Goal: Task Accomplishment & Management: Use online tool/utility

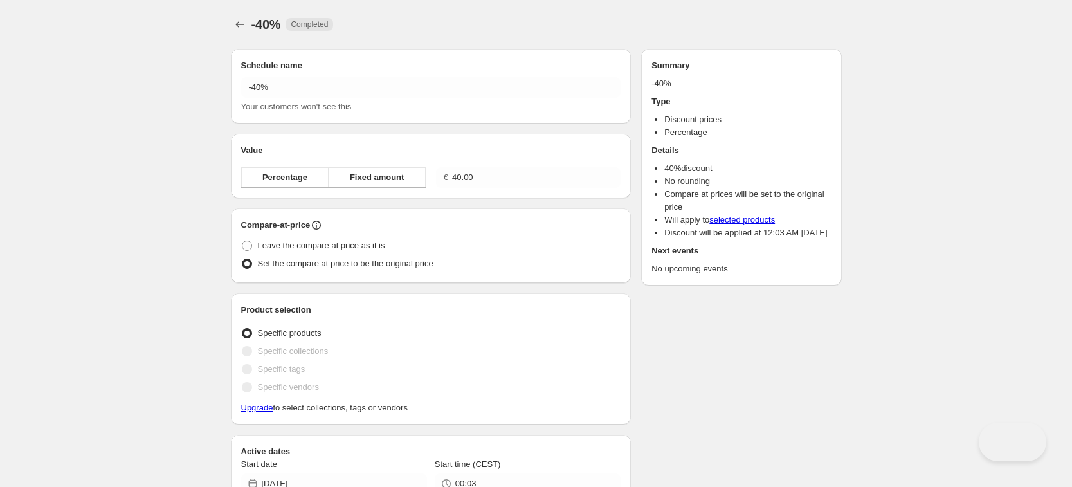
radio input "true"
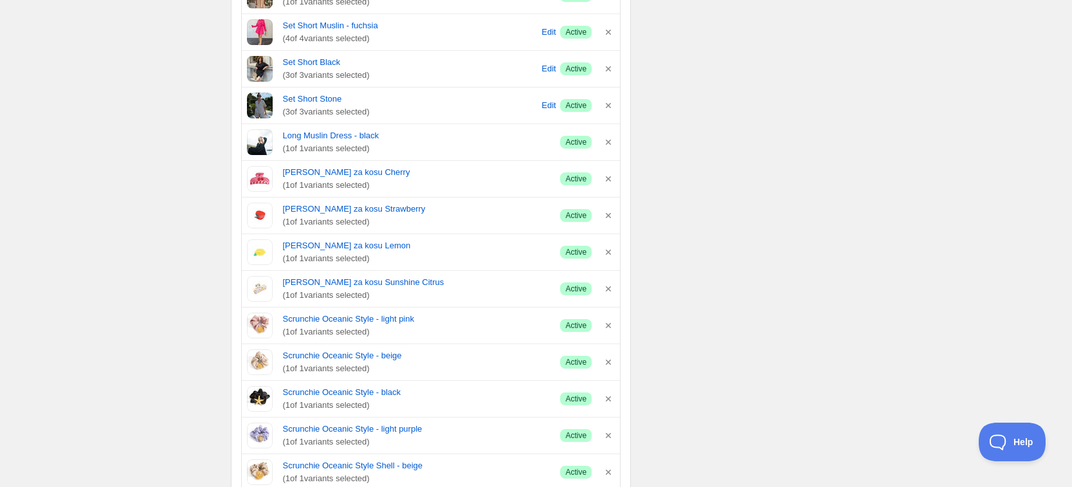
scroll to position [1212, 0]
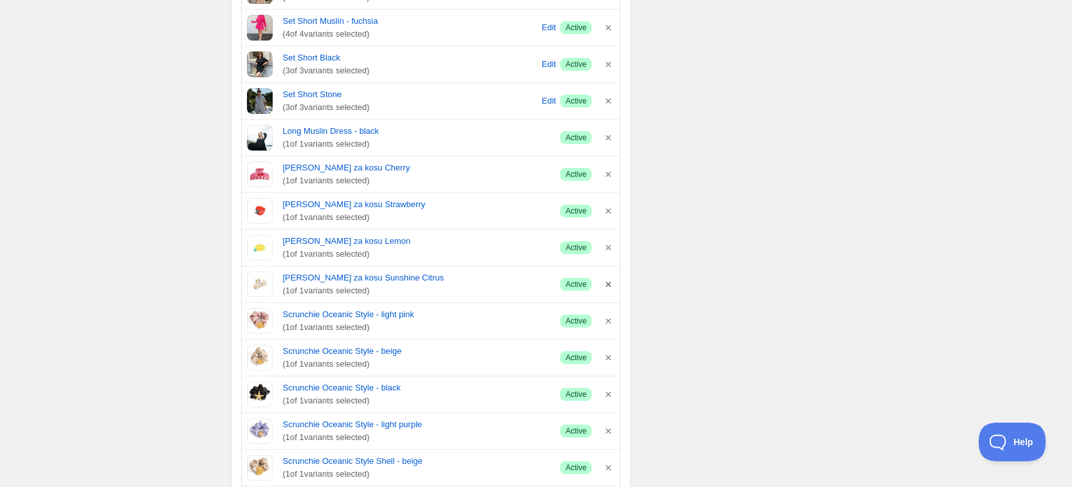
click at [608, 285] on icon "button" at bounding box center [608, 284] width 13 height 13
click at [605, 246] on icon "button" at bounding box center [608, 247] width 13 height 13
click at [608, 209] on icon "button" at bounding box center [608, 210] width 13 height 13
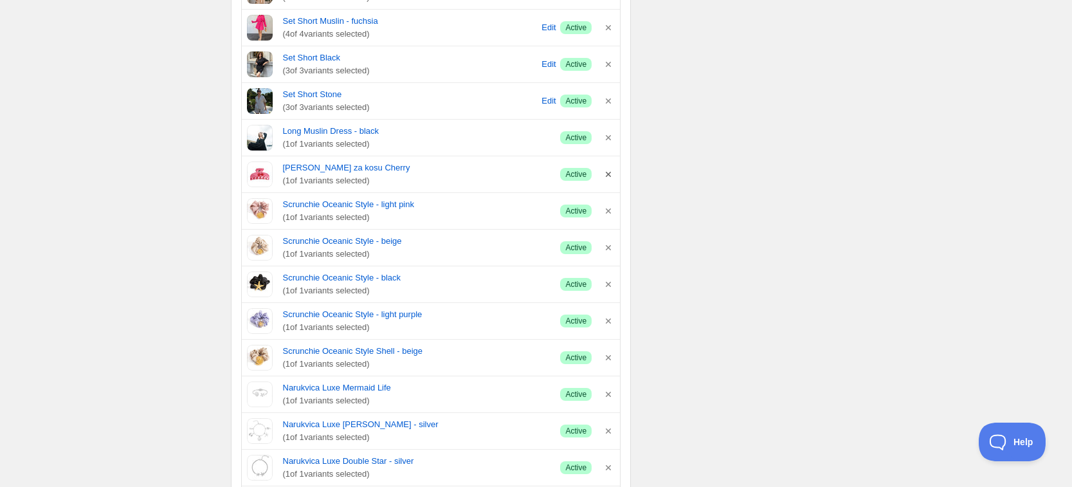
click at [608, 174] on icon "button" at bounding box center [608, 174] width 5 height 5
click at [608, 179] on icon "button" at bounding box center [608, 174] width 13 height 13
click at [609, 180] on icon "button" at bounding box center [608, 174] width 13 height 13
click at [609, 177] on icon "button" at bounding box center [608, 174] width 13 height 13
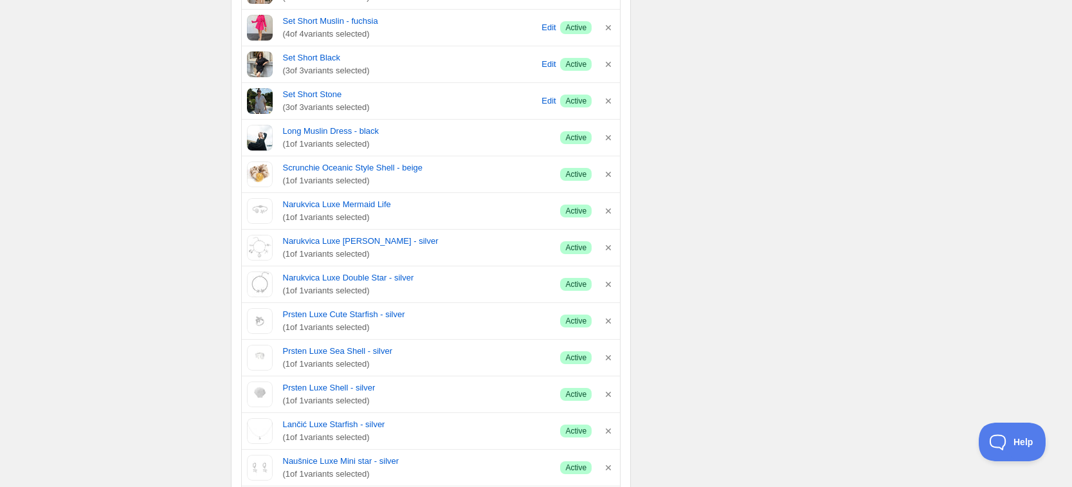
click at [609, 177] on icon "button" at bounding box center [608, 174] width 13 height 13
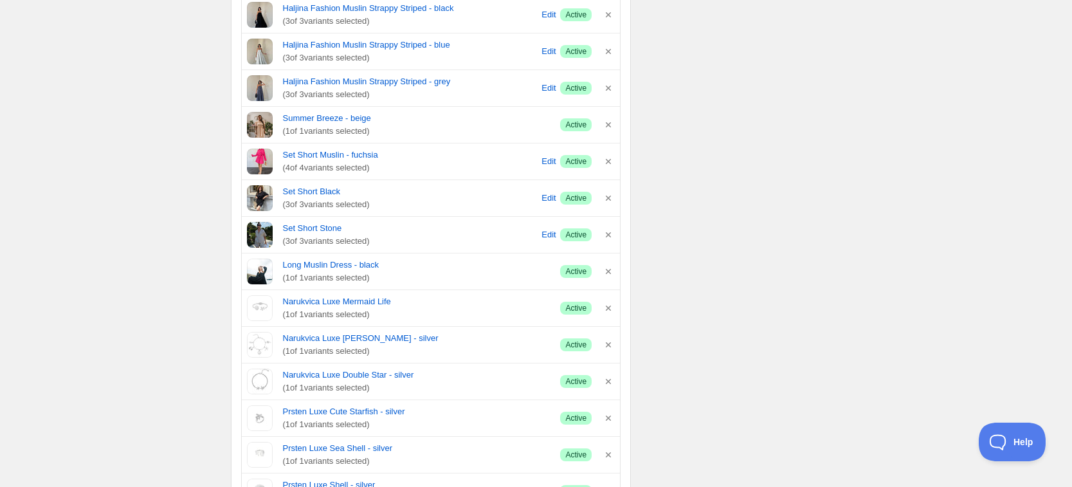
scroll to position [1150, 0]
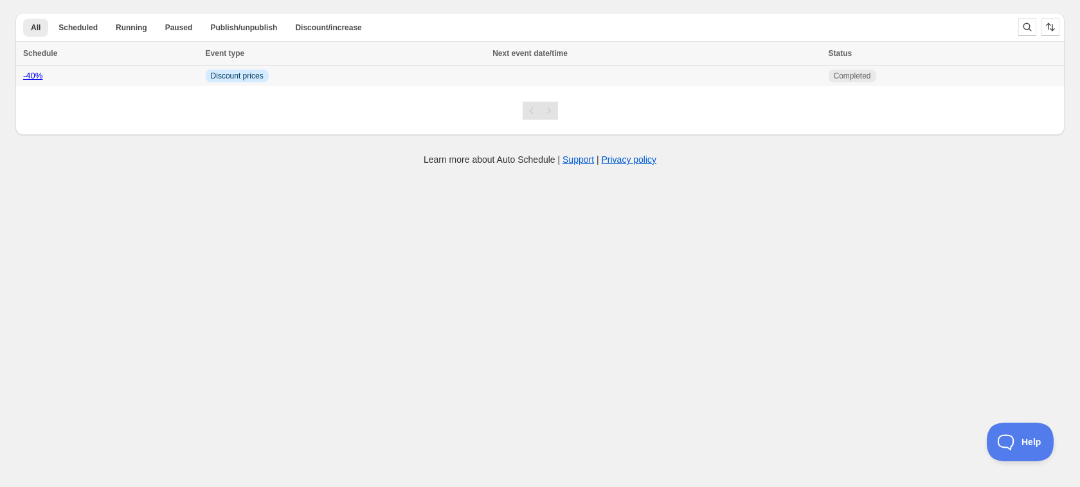
click at [39, 80] on link "-40%" at bounding box center [32, 76] width 19 height 10
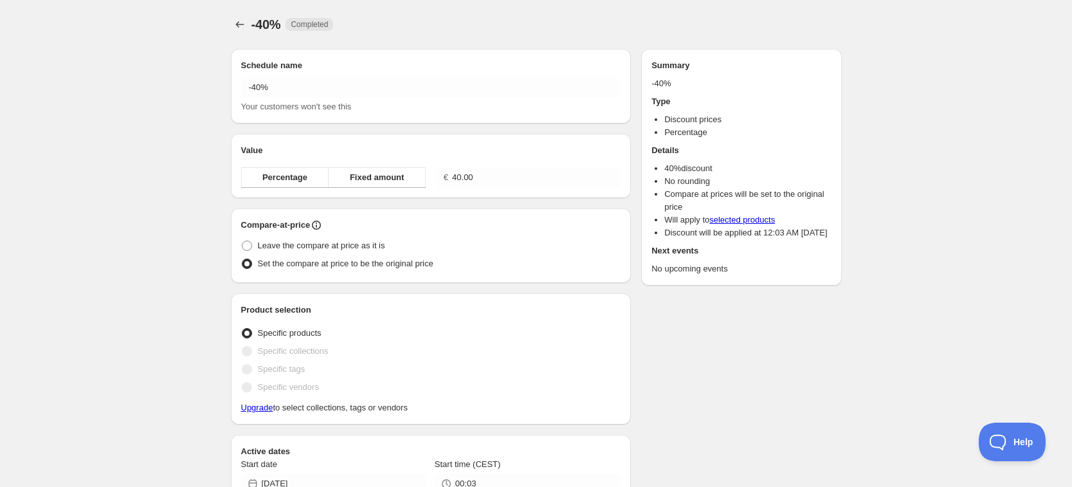
radio input "true"
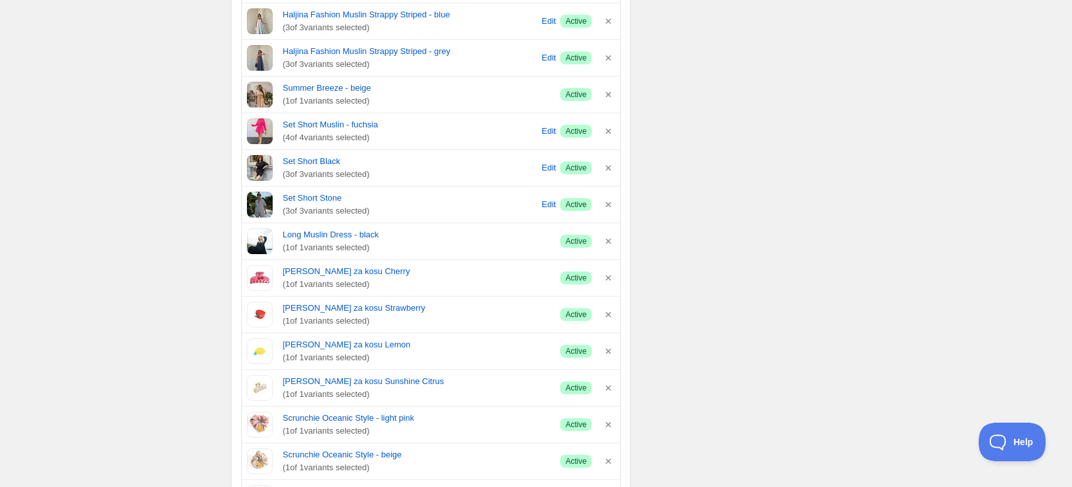
scroll to position [1132, 0]
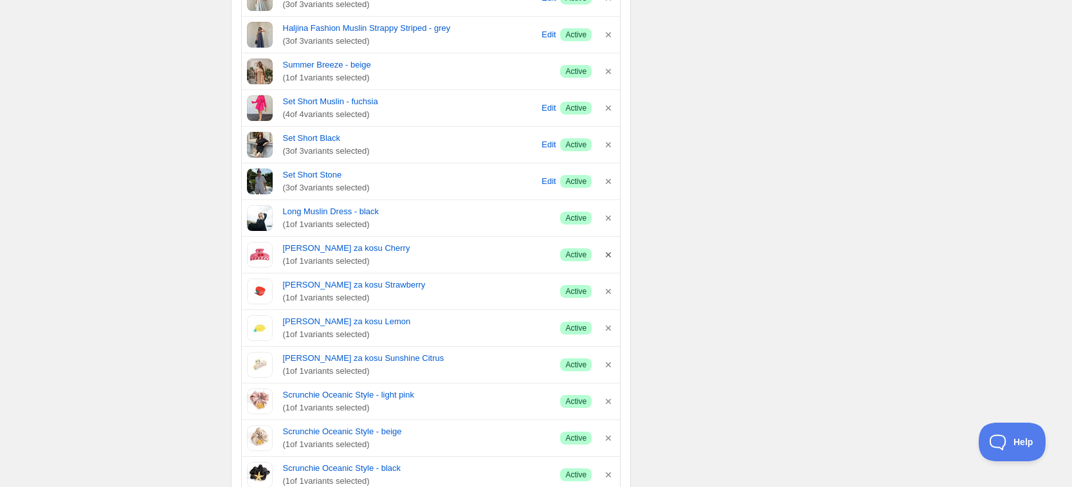
click at [608, 259] on icon "button" at bounding box center [608, 254] width 13 height 13
click at [608, 255] on icon "button" at bounding box center [608, 254] width 5 height 5
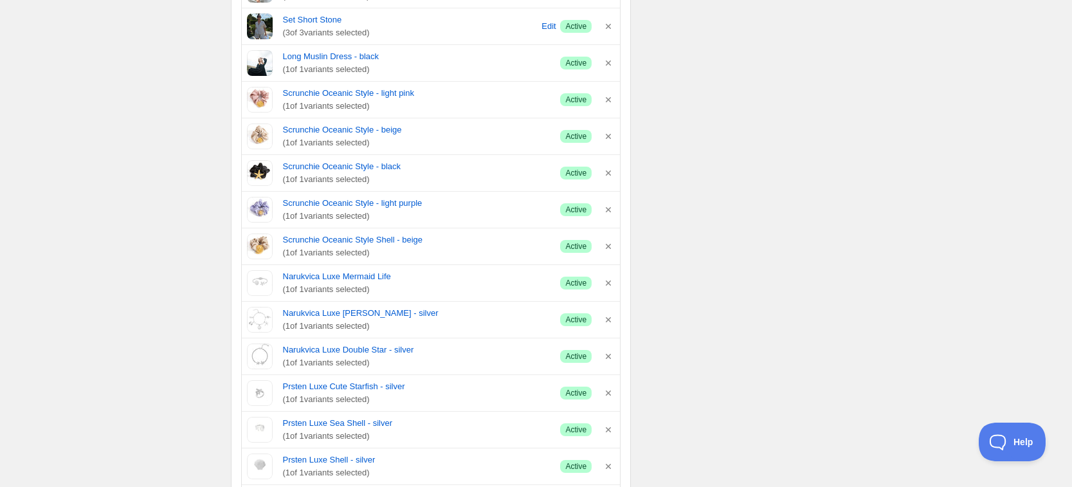
scroll to position [1391, 0]
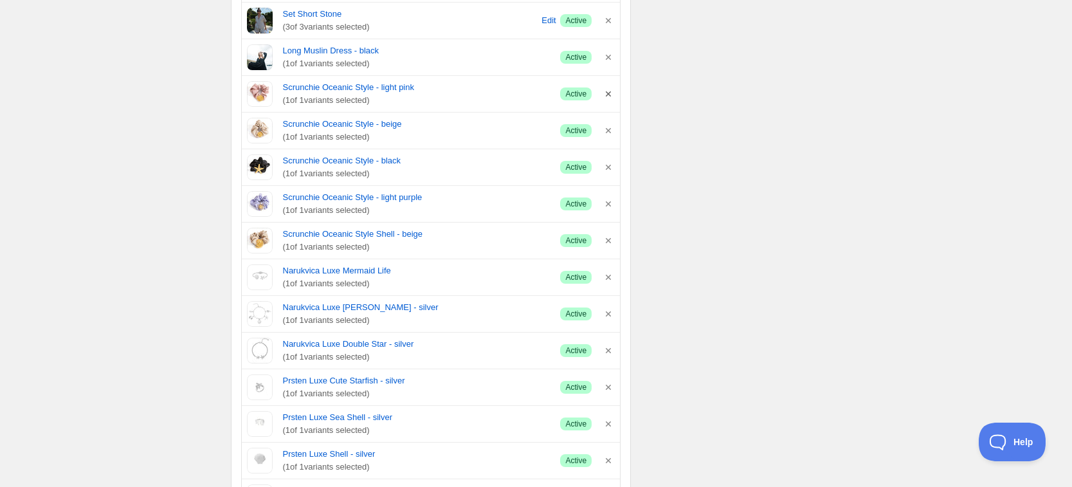
click at [609, 94] on icon "button" at bounding box center [608, 93] width 13 height 13
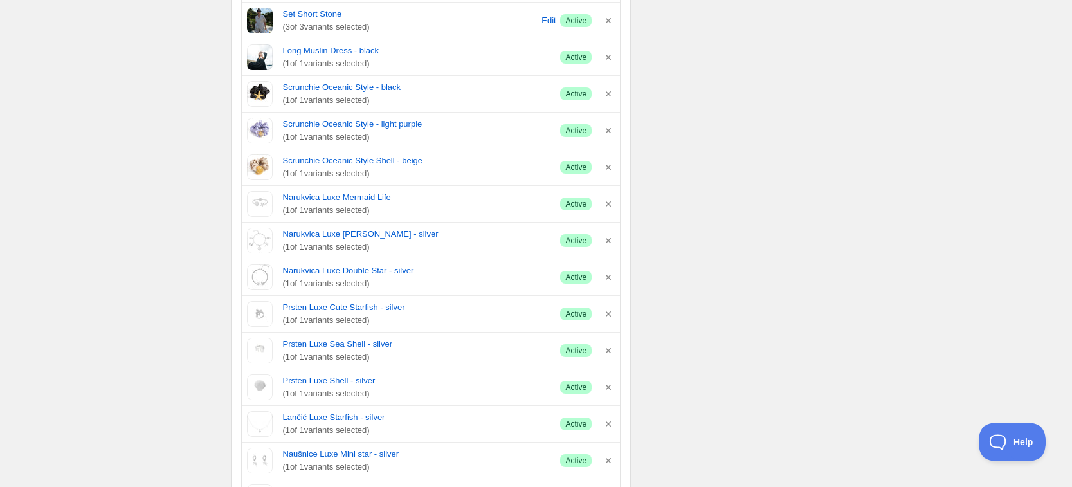
click at [609, 94] on icon "button" at bounding box center [608, 93] width 13 height 13
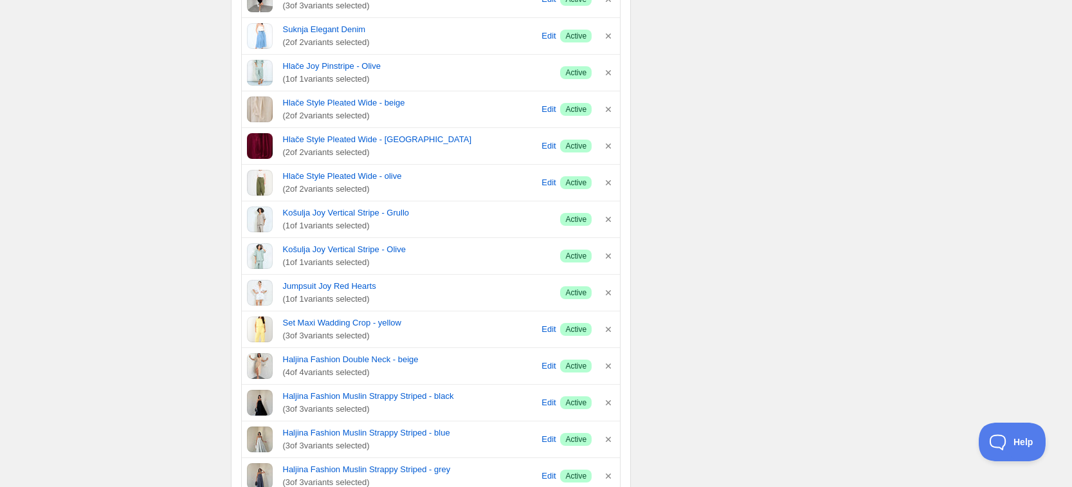
scroll to position [804, 0]
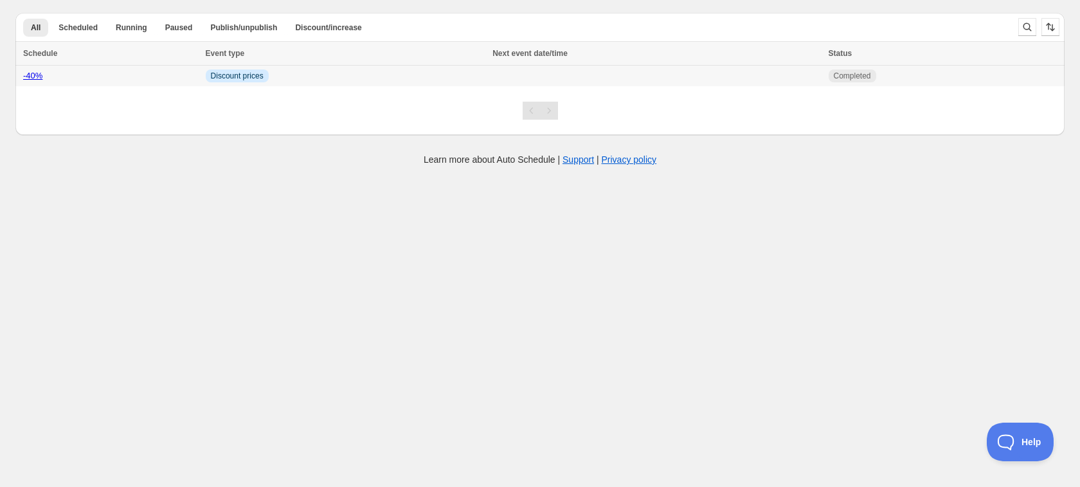
click at [38, 77] on link "-40%" at bounding box center [32, 76] width 19 height 10
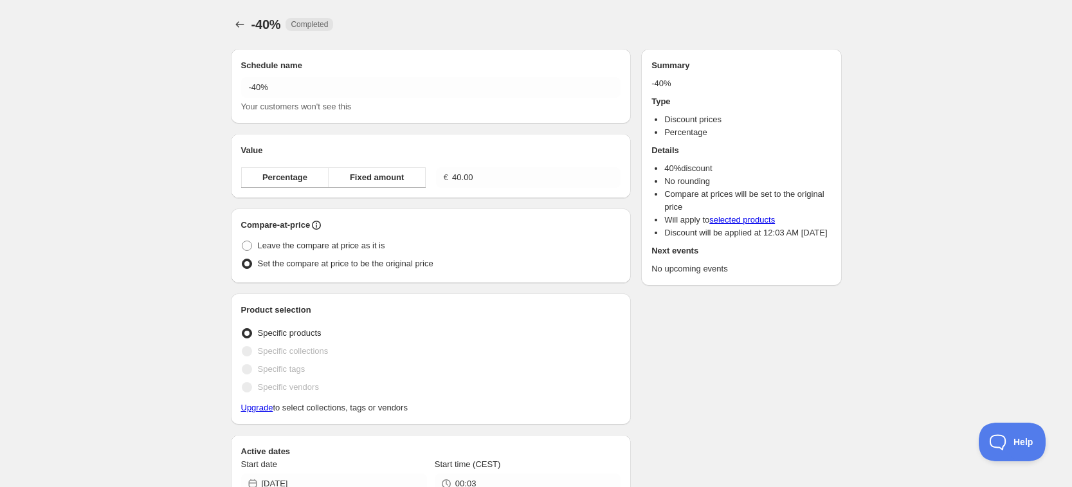
radio input "true"
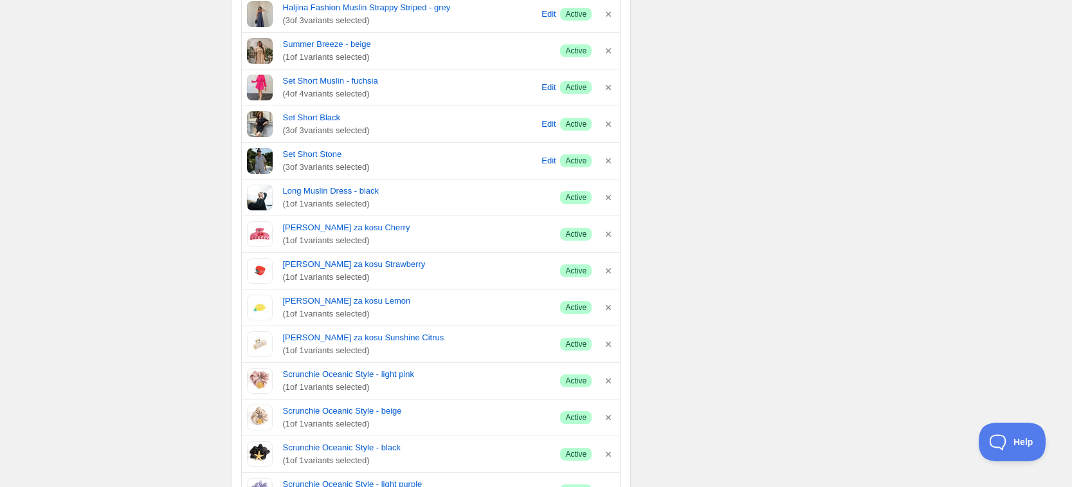
scroll to position [1205, 0]
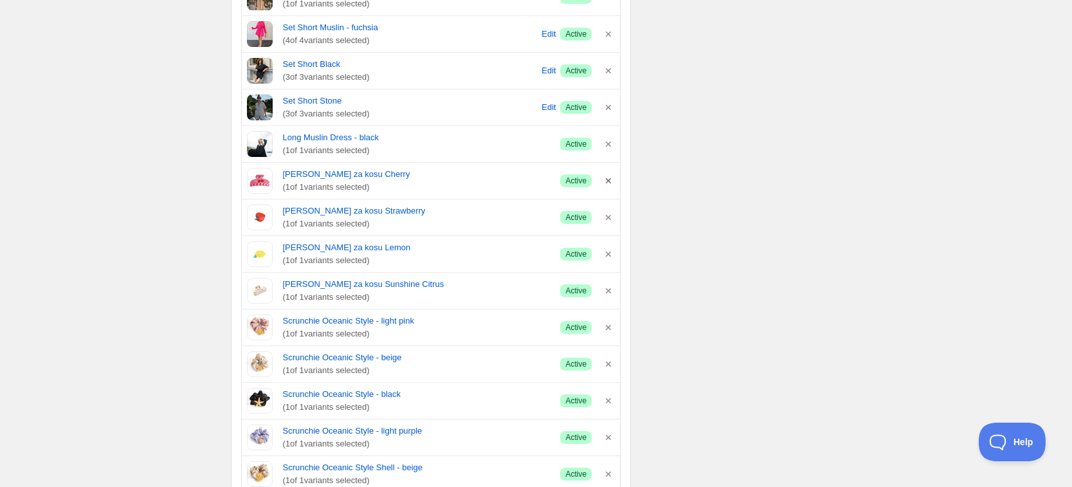
click at [607, 181] on icon "button" at bounding box center [608, 180] width 5 height 5
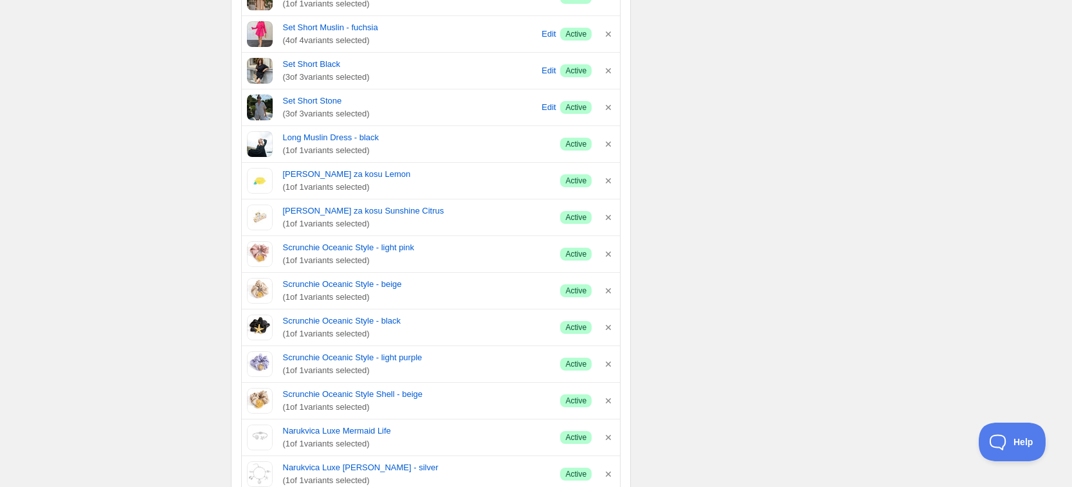
click at [607, 181] on icon "button" at bounding box center [608, 180] width 5 height 5
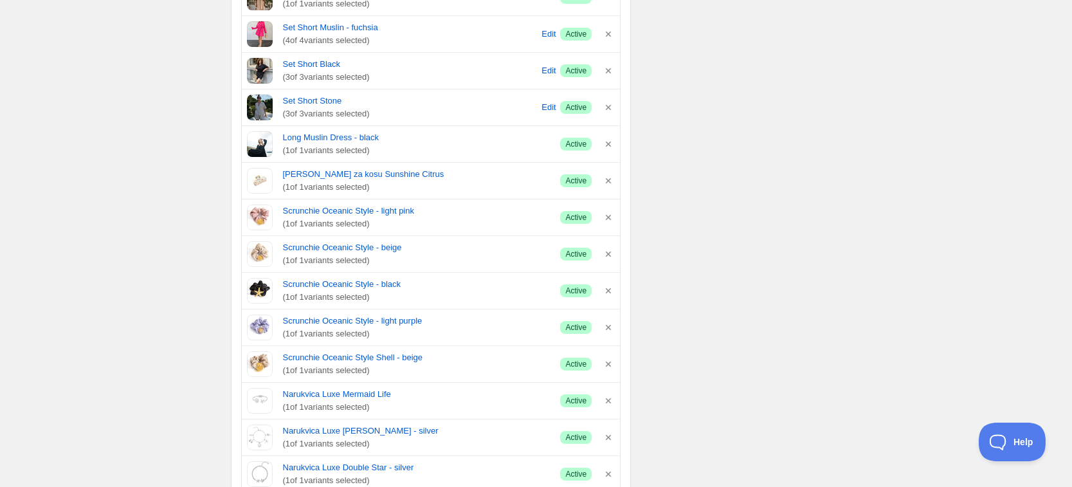
click at [607, 181] on icon "button" at bounding box center [608, 180] width 5 height 5
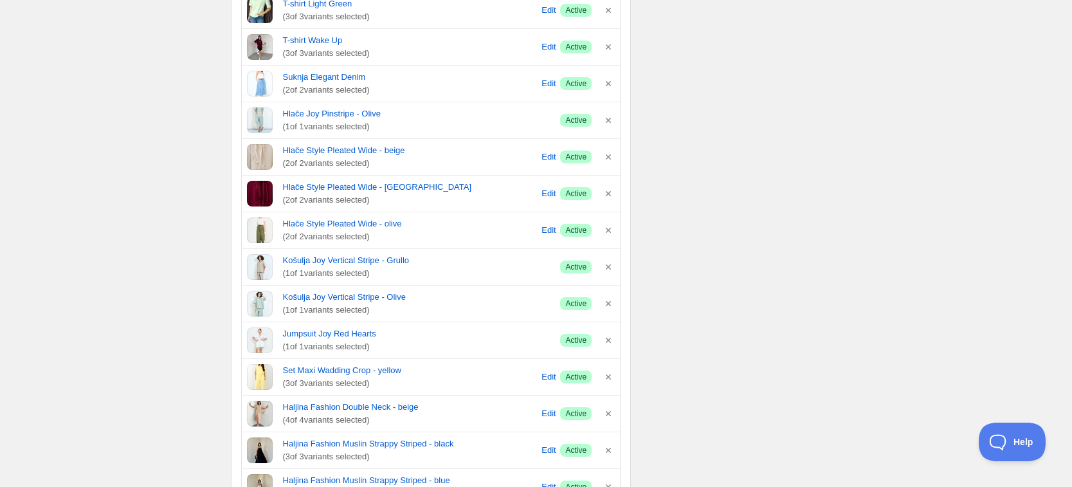
scroll to position [983, 0]
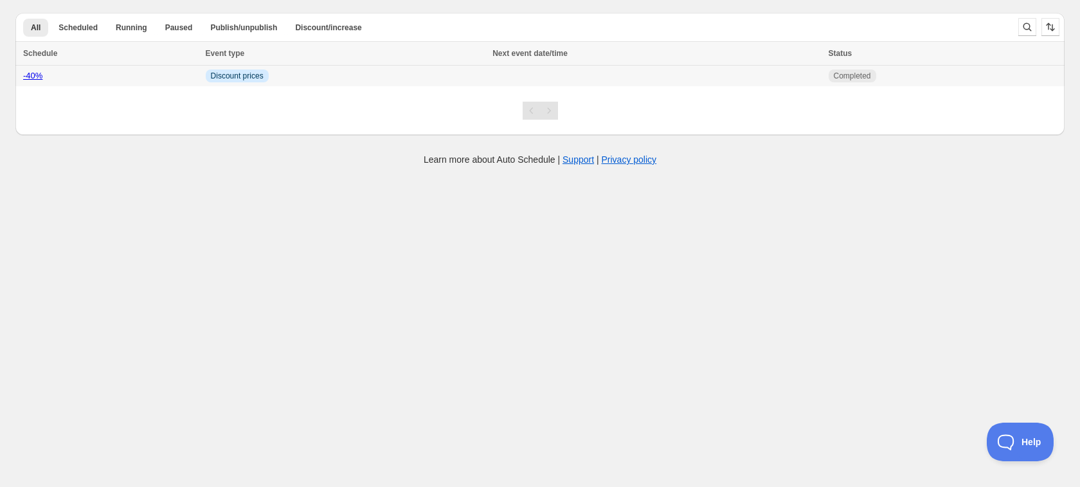
click at [44, 75] on div "-40%" at bounding box center [110, 75] width 175 height 13
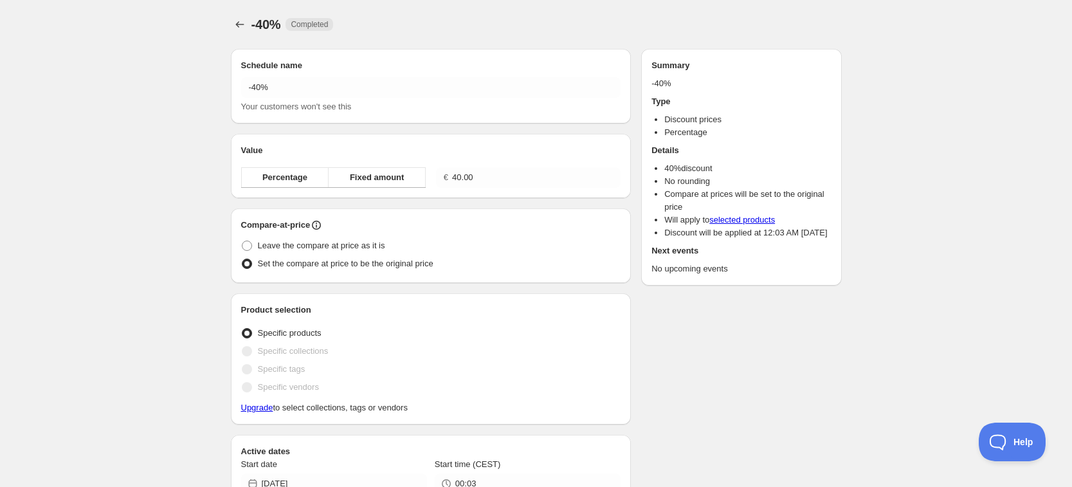
radio input "true"
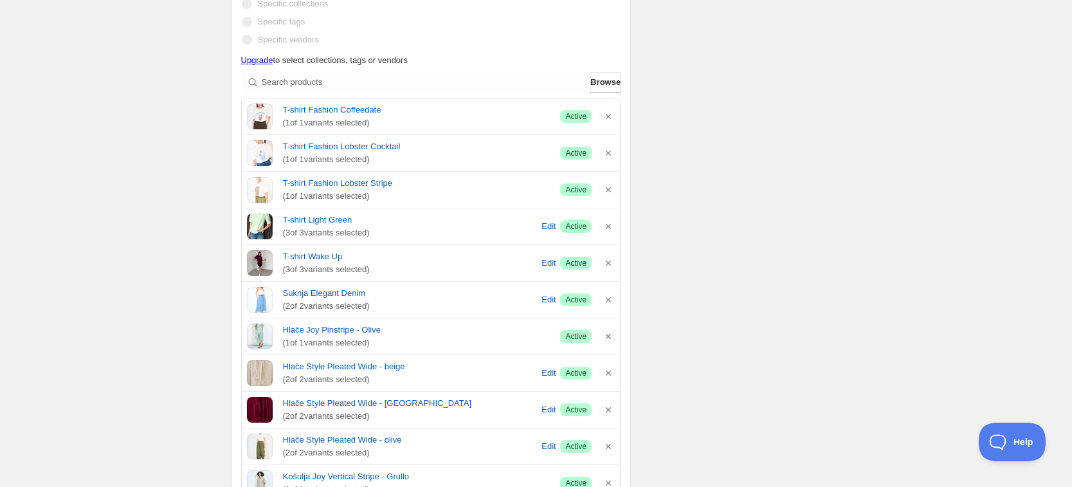
scroll to position [402, 0]
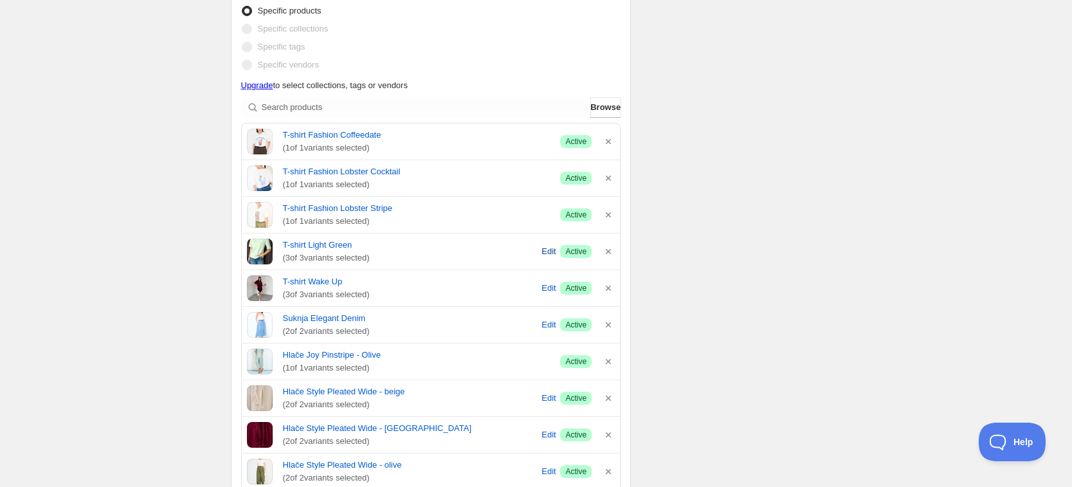
click at [544, 253] on span "Edit" at bounding box center [548, 251] width 14 height 13
click at [605, 142] on icon "button" at bounding box center [608, 141] width 13 height 13
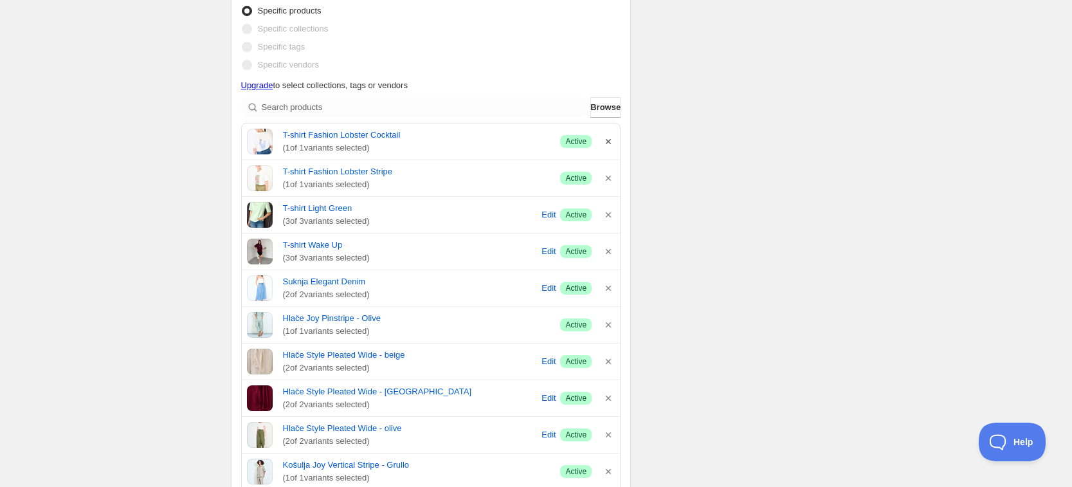
click at [608, 143] on icon "button" at bounding box center [608, 141] width 13 height 13
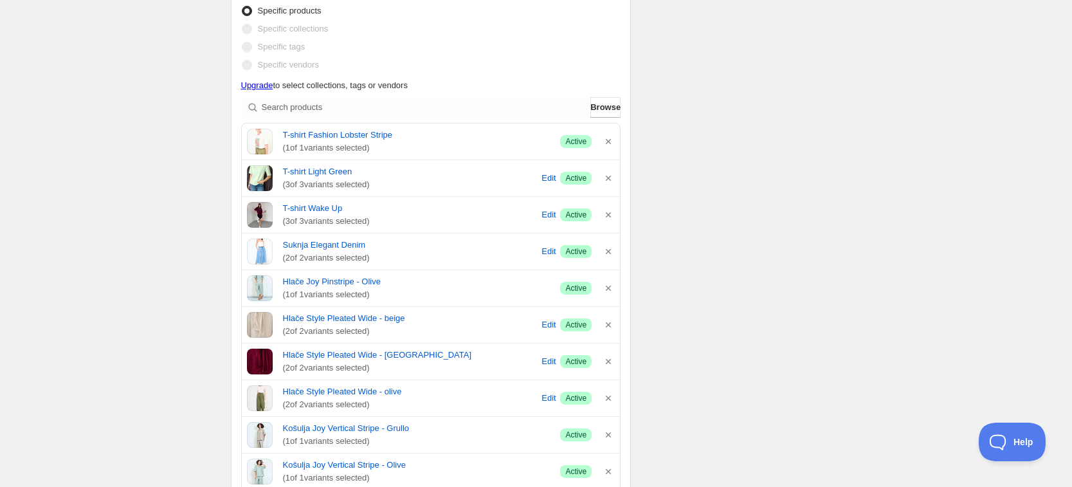
click at [608, 143] on icon "button" at bounding box center [608, 141] width 13 height 13
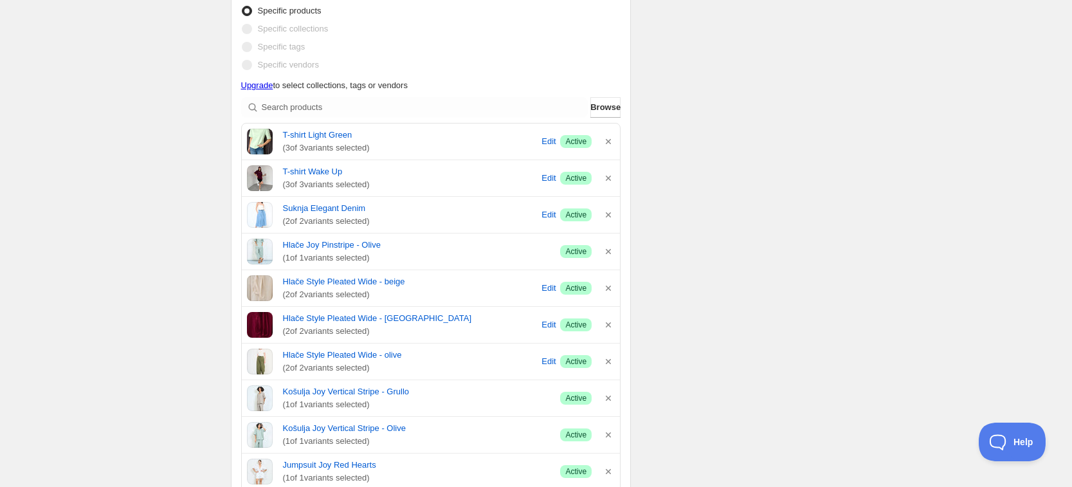
click at [608, 143] on icon "button" at bounding box center [608, 141] width 13 height 13
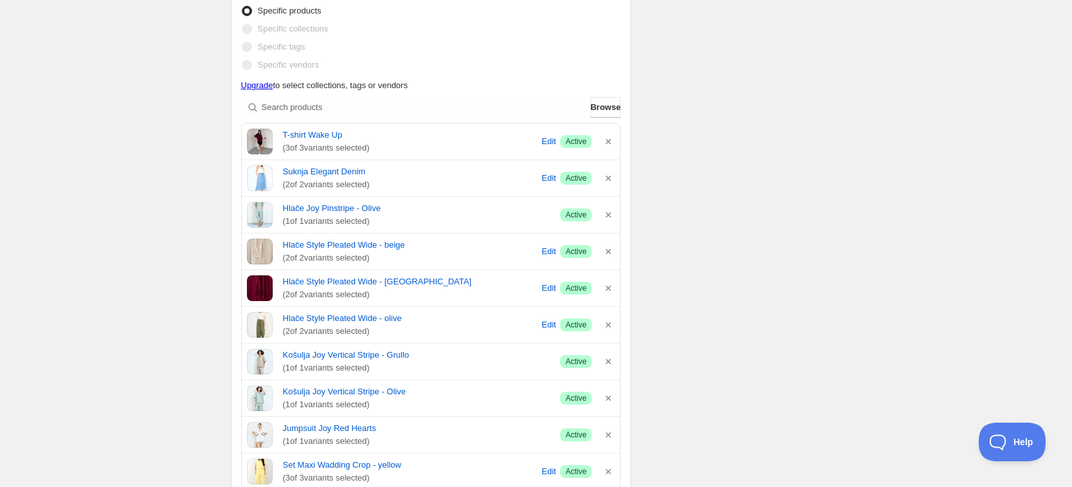
click at [608, 143] on icon "button" at bounding box center [608, 141] width 13 height 13
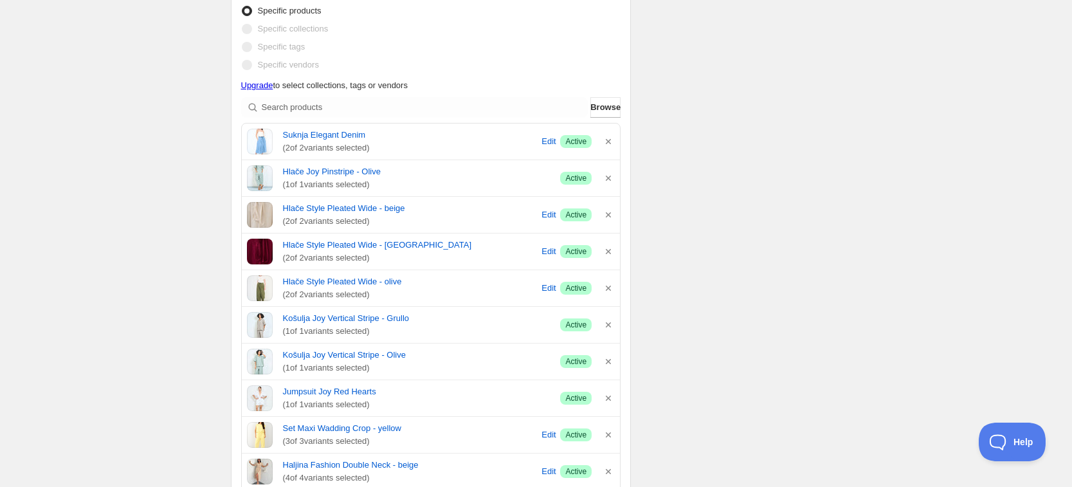
click at [608, 143] on icon "button" at bounding box center [608, 141] width 13 height 13
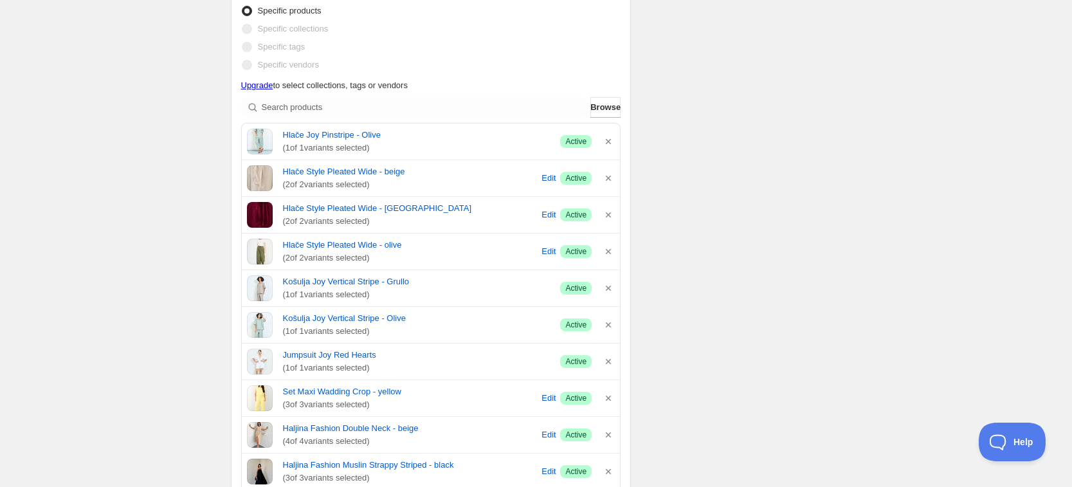
click at [608, 143] on icon "button" at bounding box center [608, 141] width 13 height 13
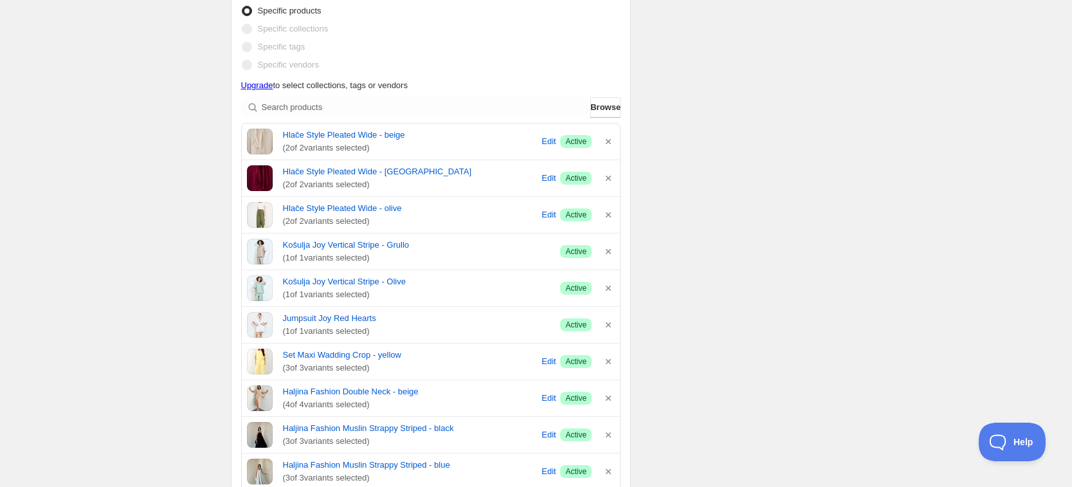
click at [608, 143] on icon "button" at bounding box center [608, 141] width 13 height 13
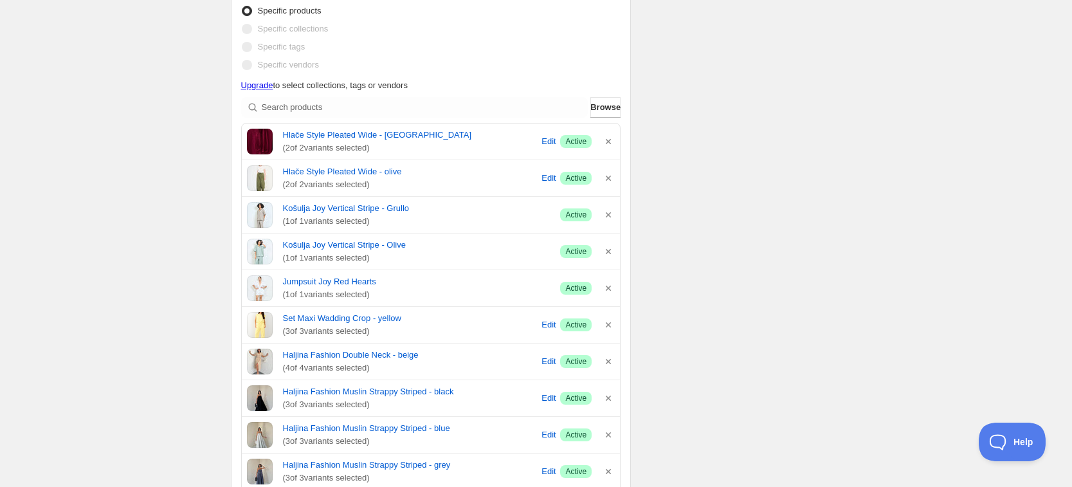
click at [608, 143] on icon "button" at bounding box center [608, 141] width 13 height 13
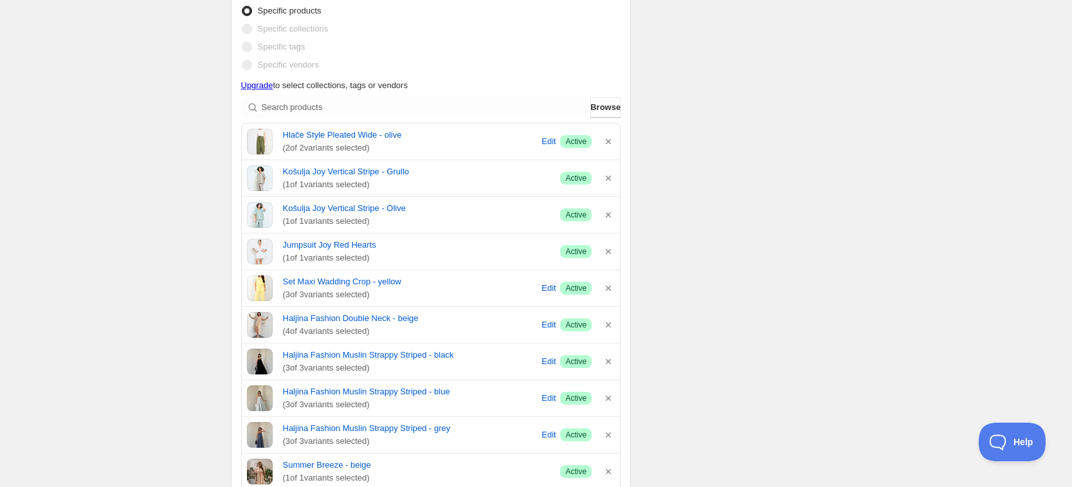
click at [608, 143] on icon "button" at bounding box center [608, 141] width 13 height 13
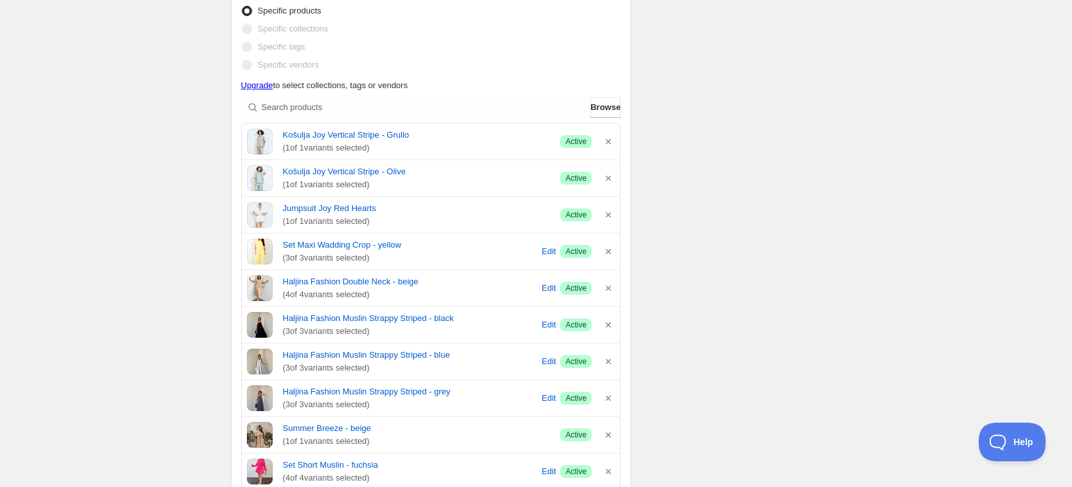
click at [608, 143] on icon "button" at bounding box center [608, 141] width 13 height 13
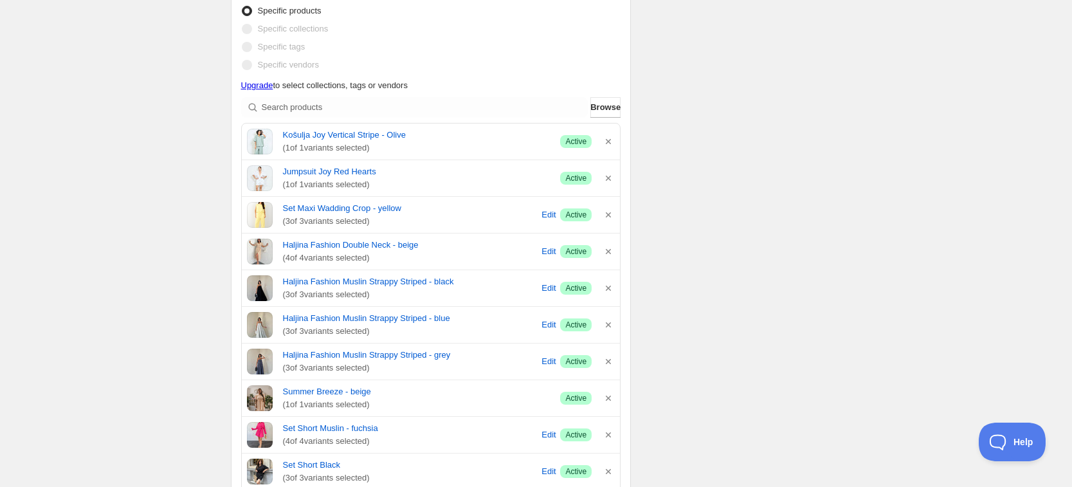
click at [608, 143] on icon "button" at bounding box center [608, 141] width 13 height 13
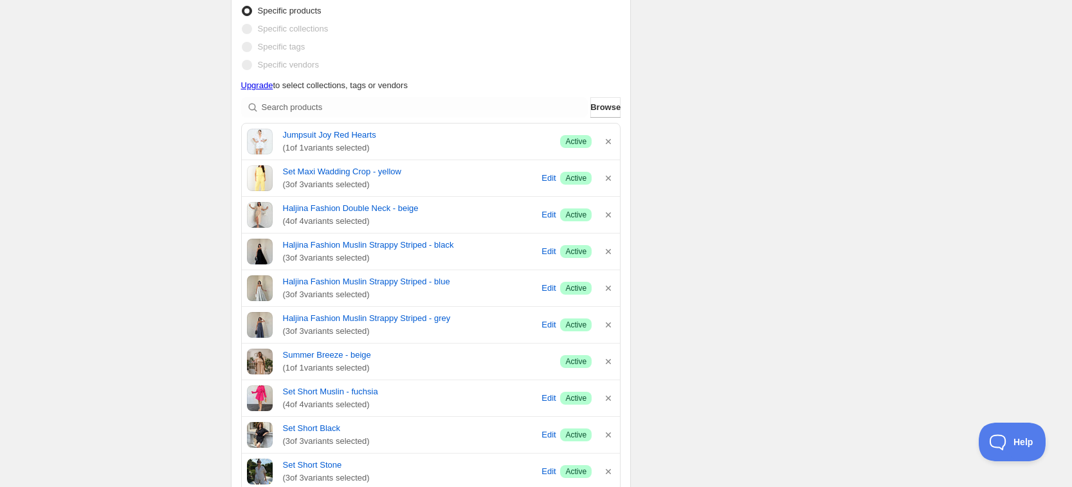
click at [608, 143] on icon "button" at bounding box center [608, 141] width 13 height 13
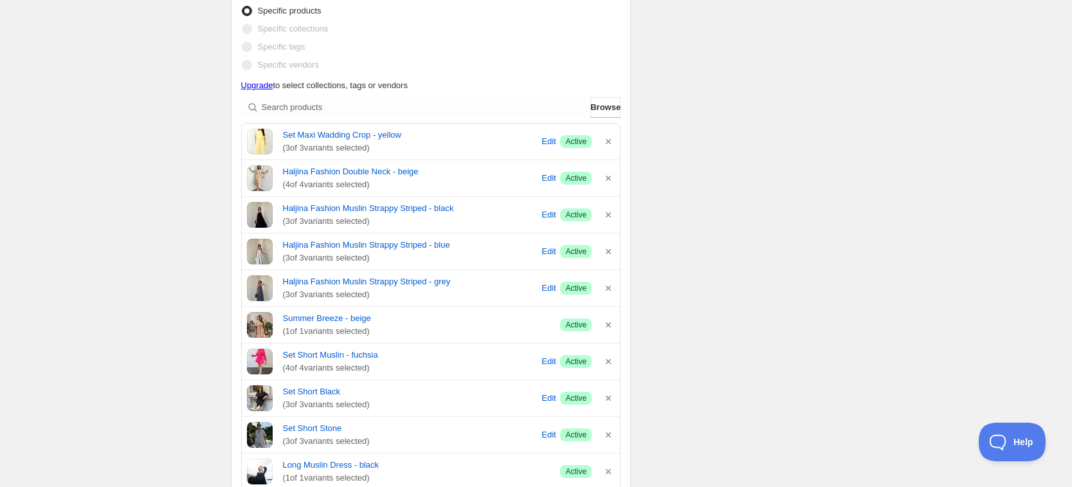
click at [608, 143] on icon "button" at bounding box center [608, 141] width 13 height 13
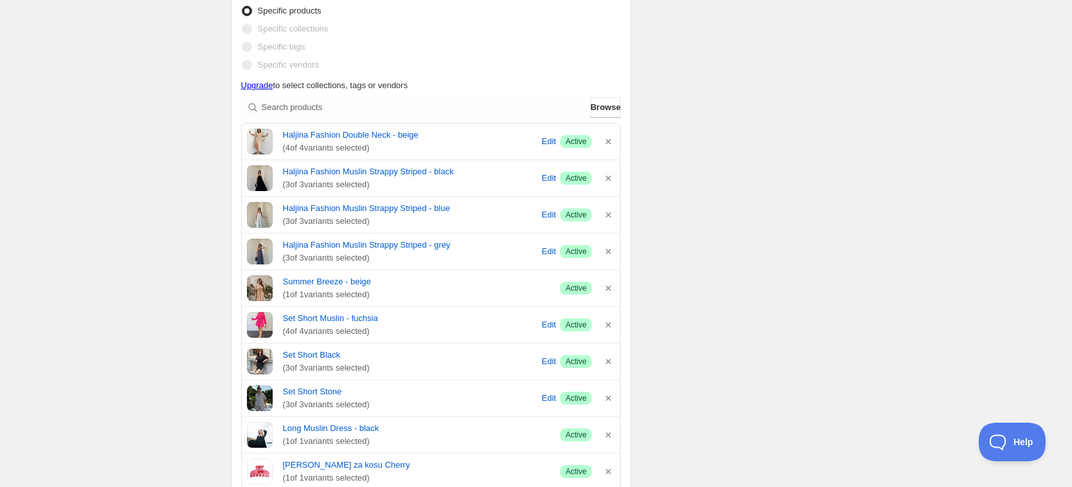
click at [608, 143] on icon "button" at bounding box center [608, 141] width 13 height 13
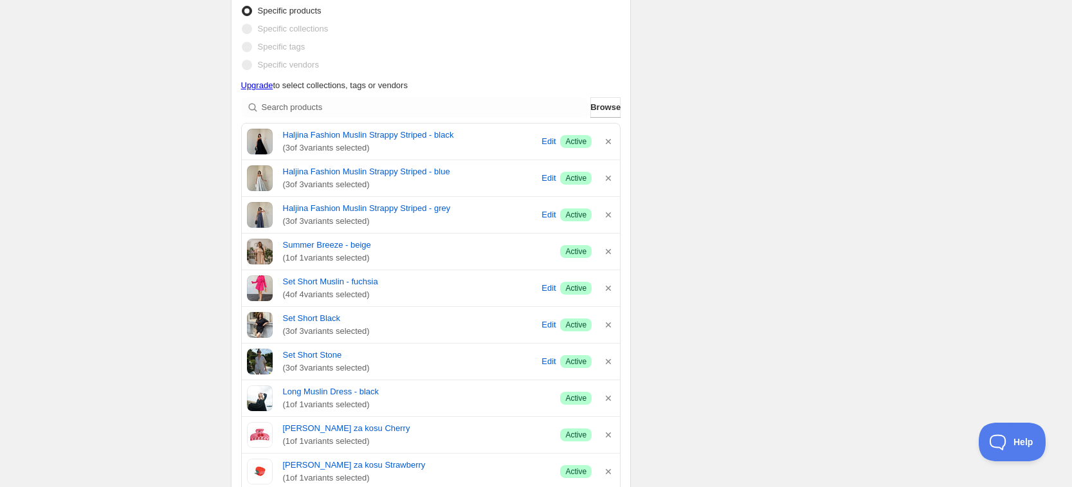
click at [608, 143] on icon "button" at bounding box center [608, 141] width 13 height 13
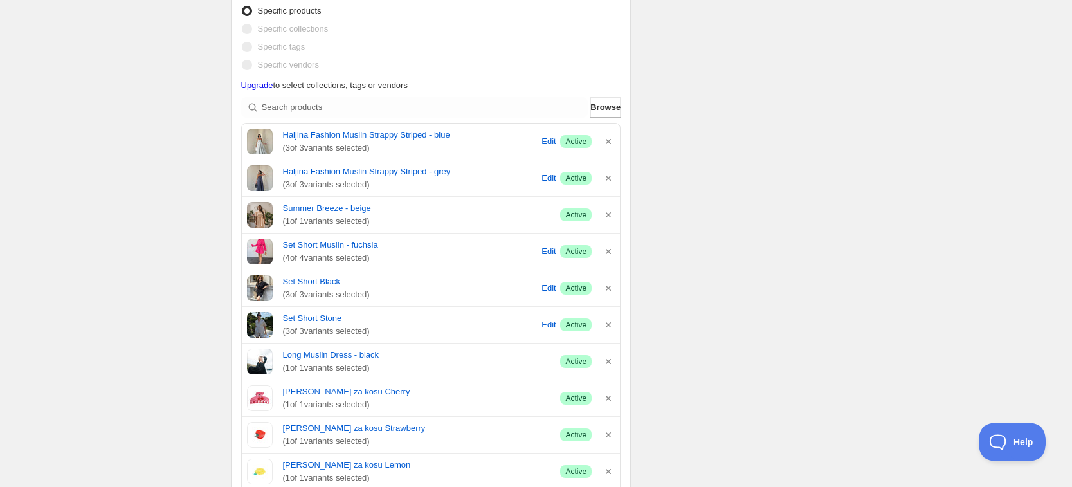
click at [608, 143] on icon "button" at bounding box center [608, 141] width 13 height 13
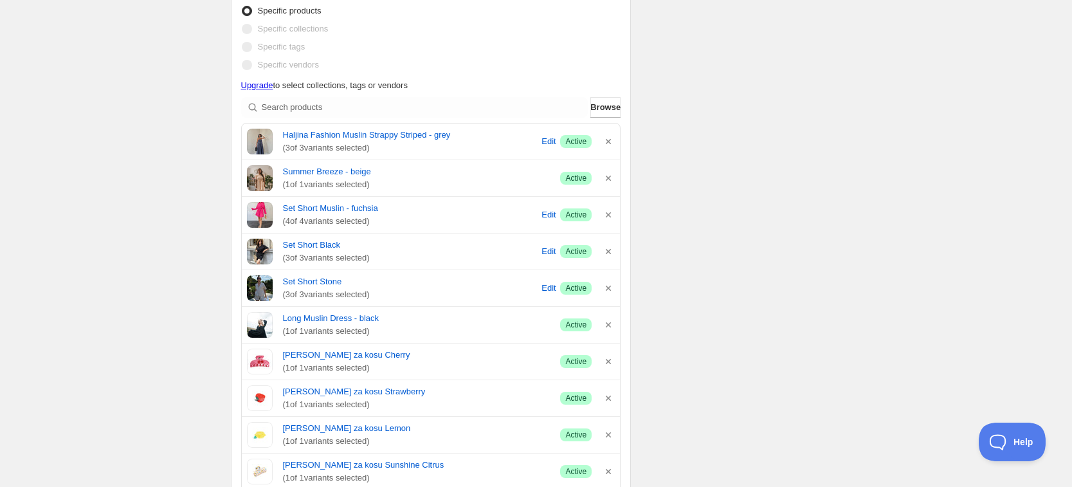
click at [608, 143] on icon "button" at bounding box center [608, 141] width 13 height 13
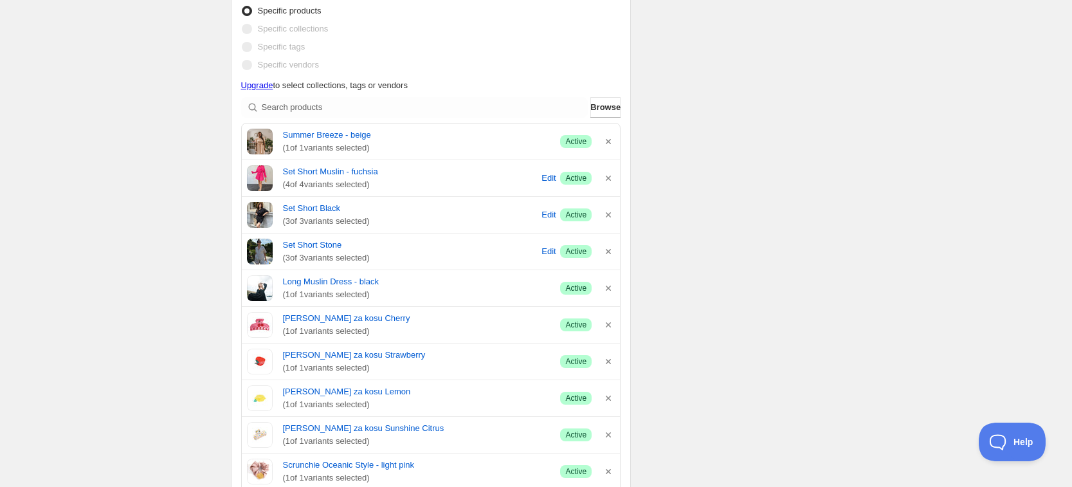
scroll to position [501, 0]
